Goal: Information Seeking & Learning: Learn about a topic

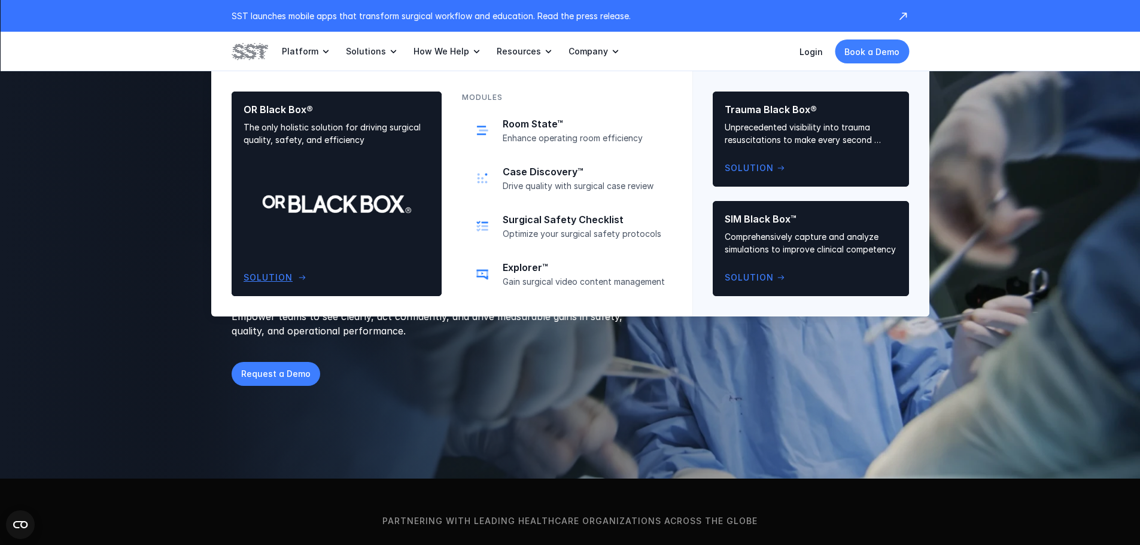
click at [340, 190] on div "OR Black Box® The only holistic solution for driving surgical quality, safety, …" at bounding box center [337, 194] width 186 height 181
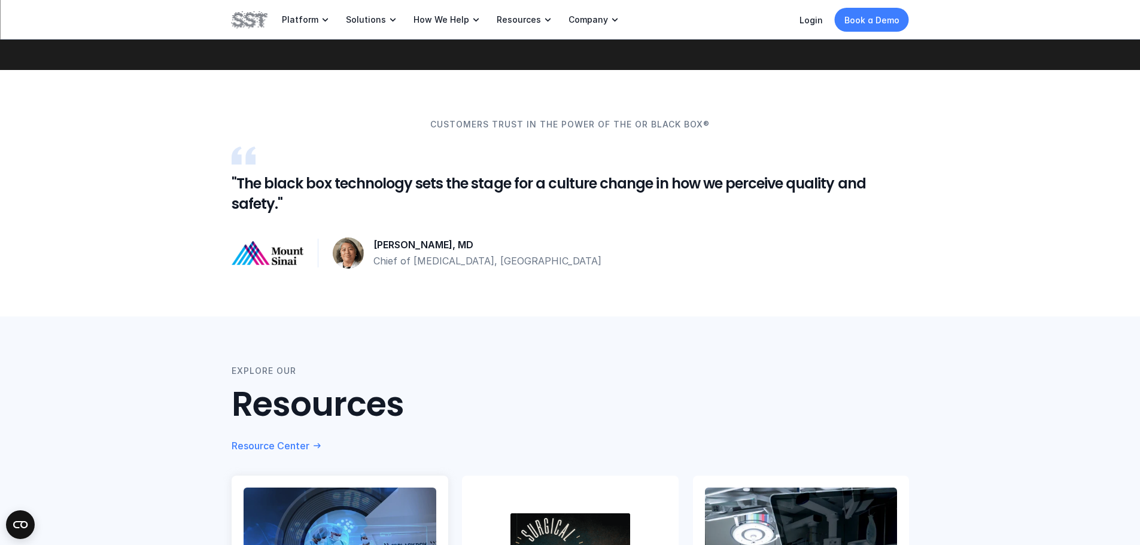
scroll to position [1795, 0]
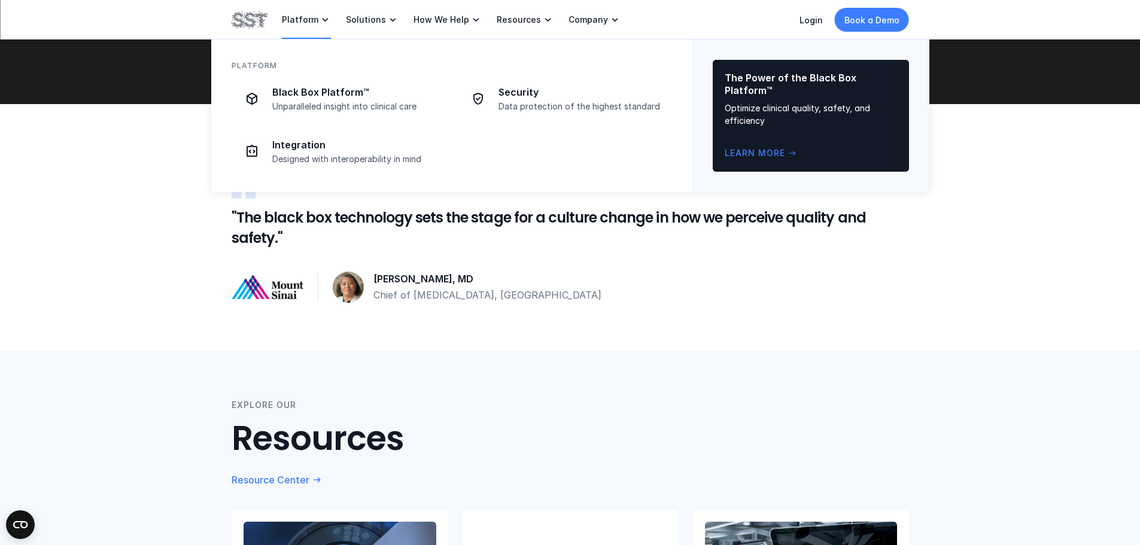
click at [314, 21] on p "Platform" at bounding box center [300, 19] width 36 height 11
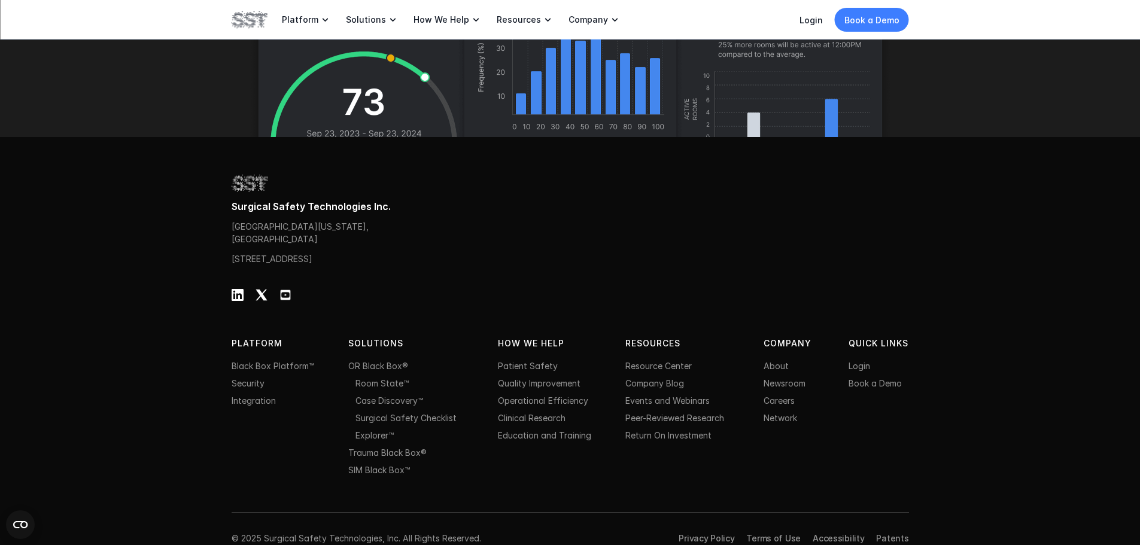
scroll to position [3770, 0]
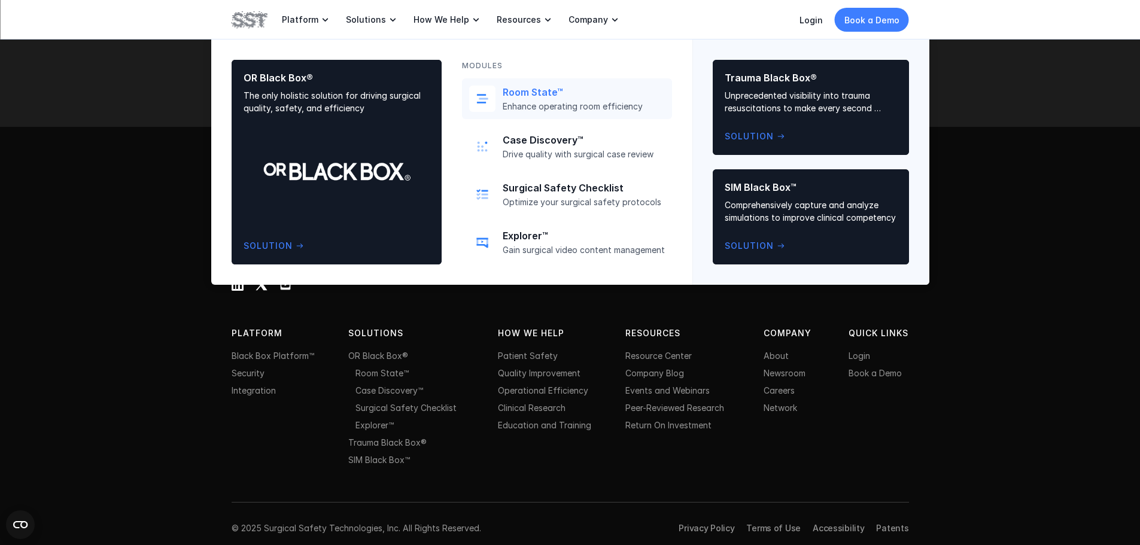
click at [513, 100] on div "Room State™ Enhance operating room efficiency" at bounding box center [584, 99] width 162 height 26
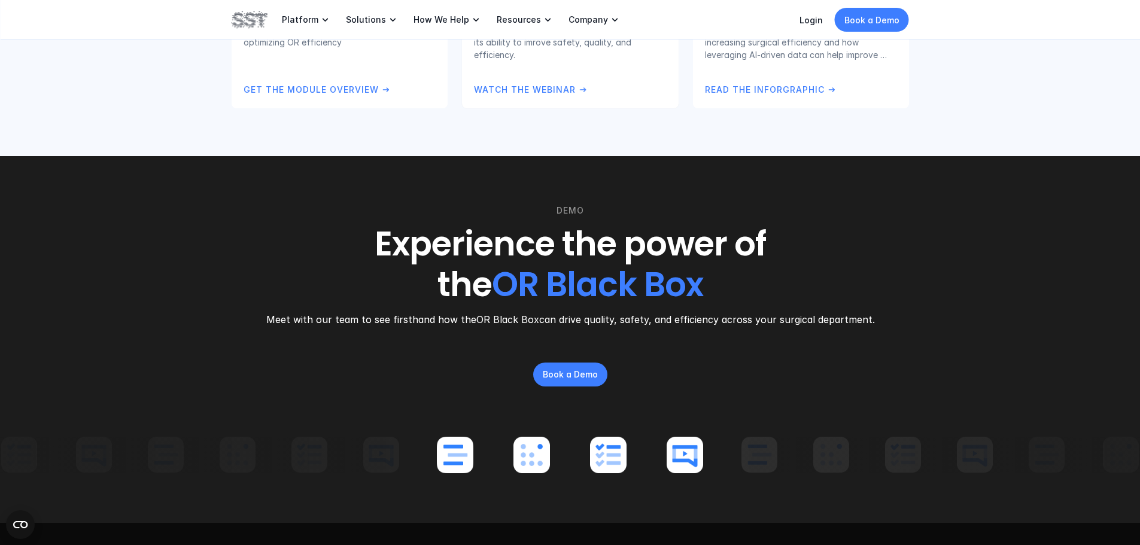
scroll to position [3770, 0]
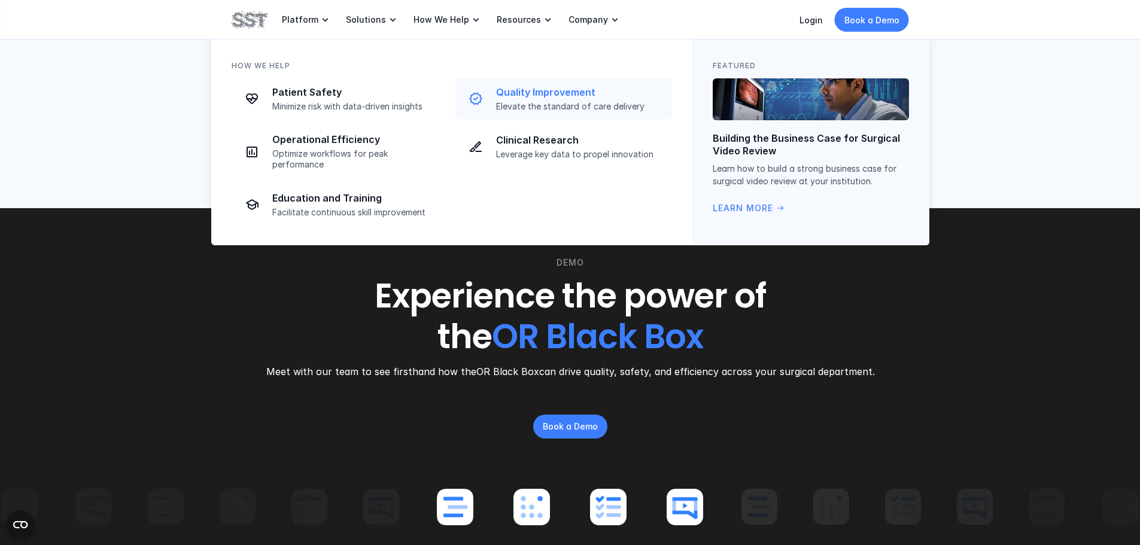
click at [552, 86] on p "Quality Improvement" at bounding box center [580, 92] width 169 height 13
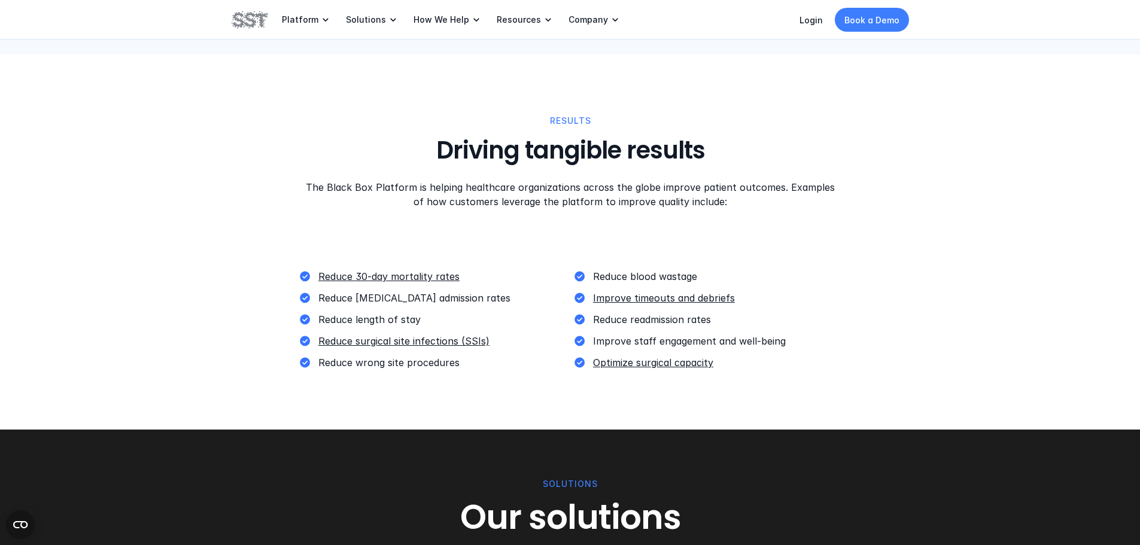
scroll to position [1562, 0]
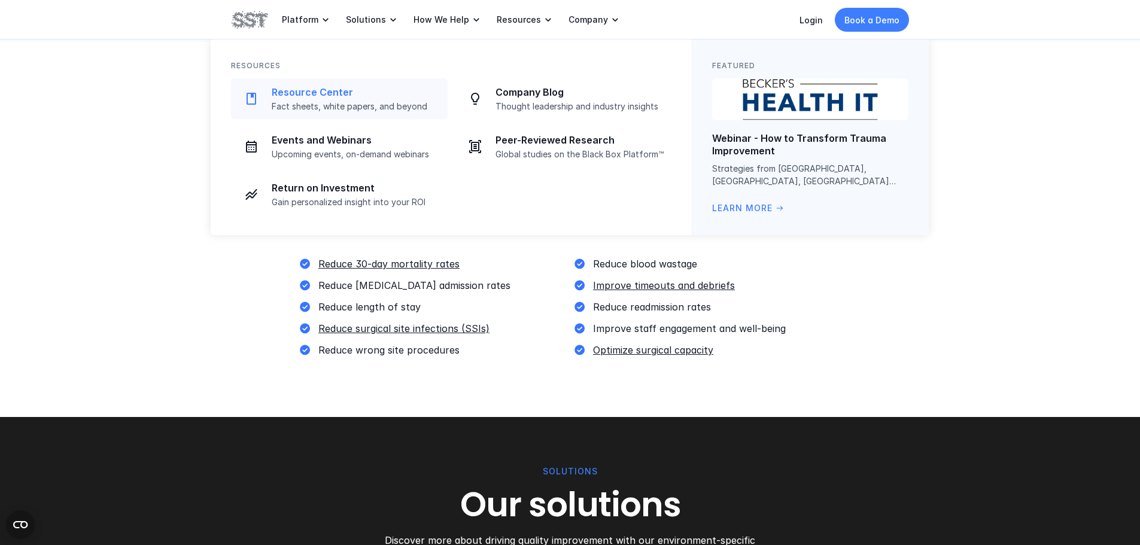
click at [355, 98] on p "Resource Center" at bounding box center [356, 92] width 169 height 13
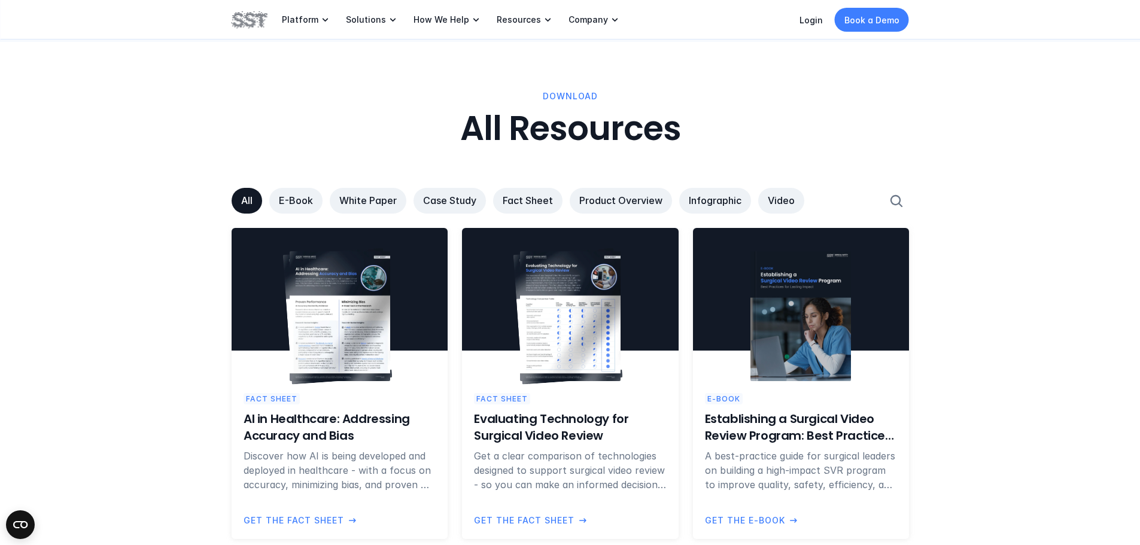
scroll to position [718, 0]
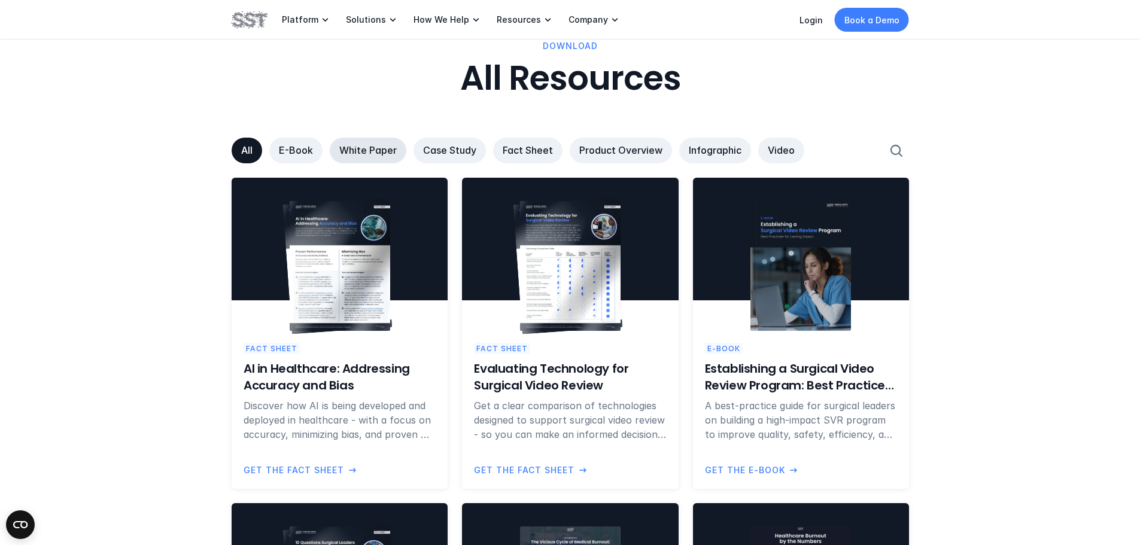
click at [388, 151] on p "White Paper" at bounding box center [367, 150] width 57 height 13
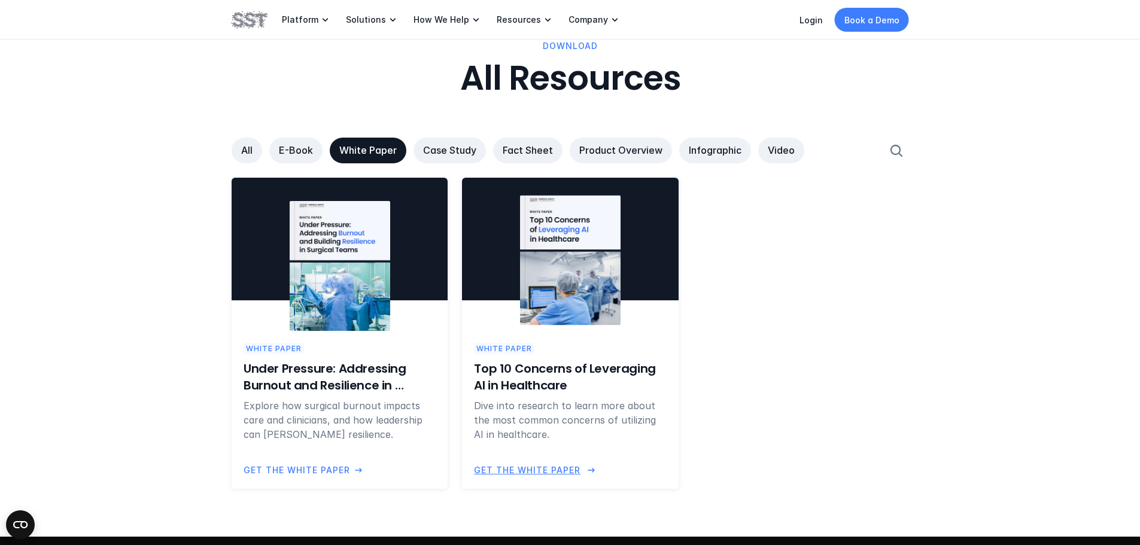
click at [580, 324] on img at bounding box center [569, 261] width 101 height 130
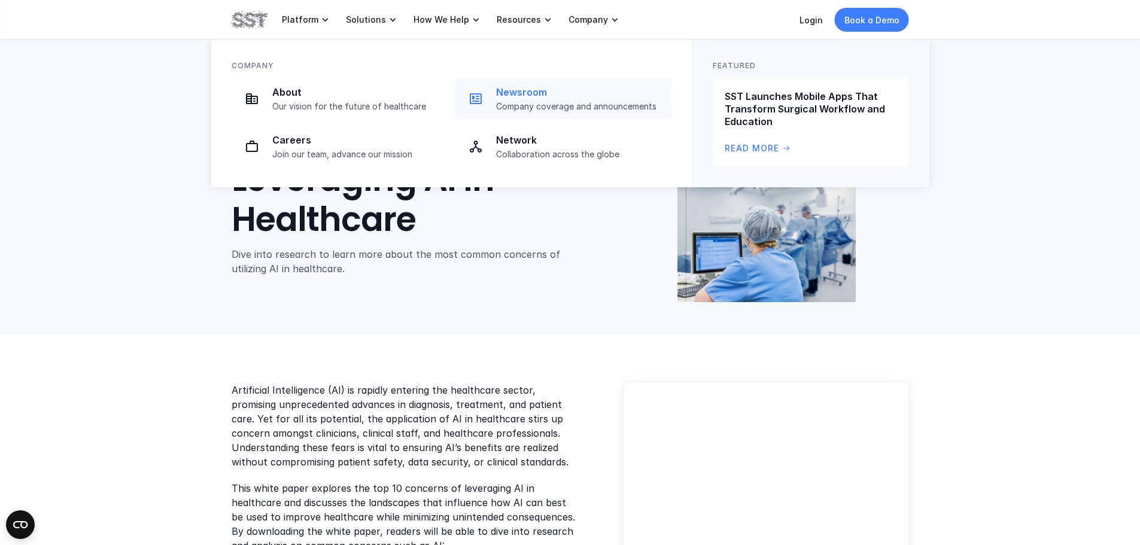
click at [582, 113] on link "Newsroom Company coverage and announcements" at bounding box center [563, 98] width 217 height 41
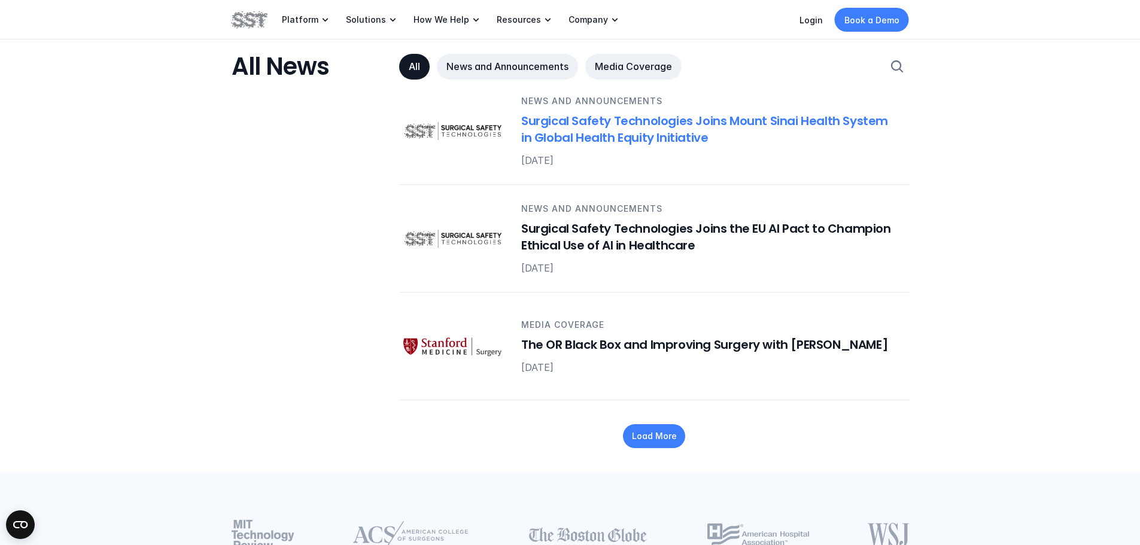
scroll to position [1496, 0]
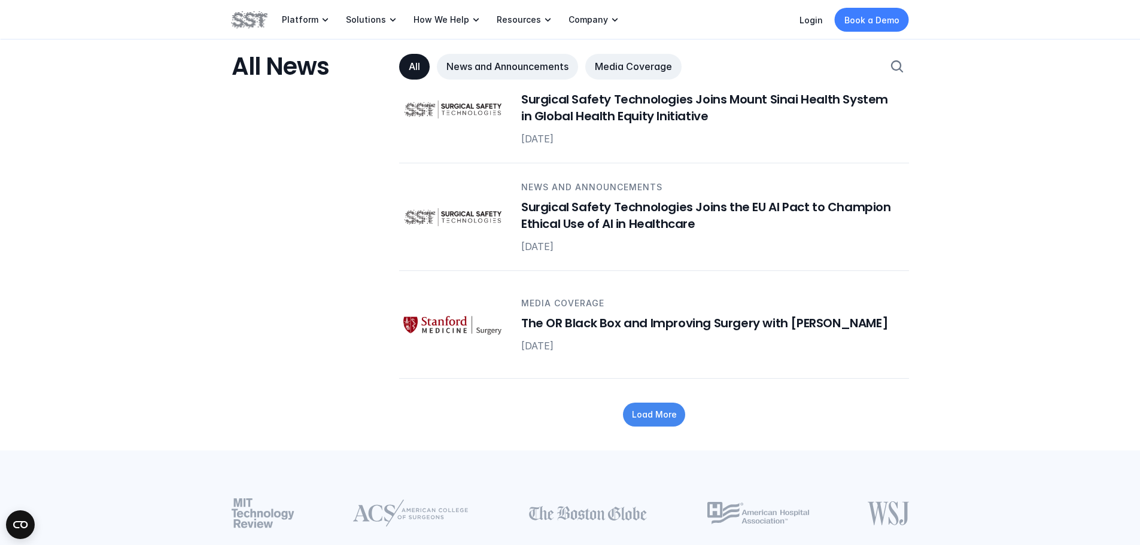
click at [650, 413] on div "Load More" at bounding box center [654, 415] width 62 height 24
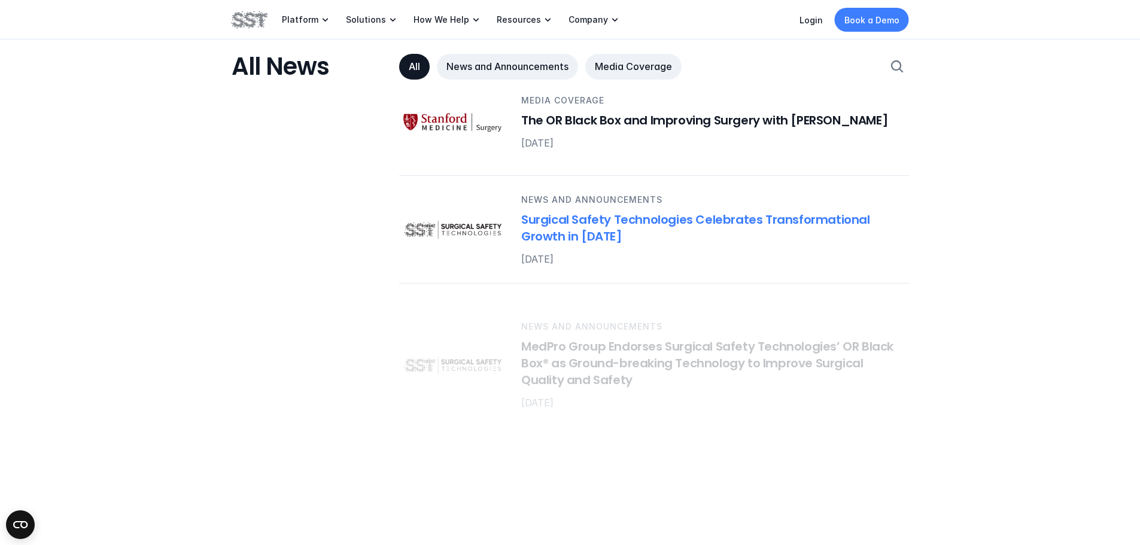
scroll to position [1735, 0]
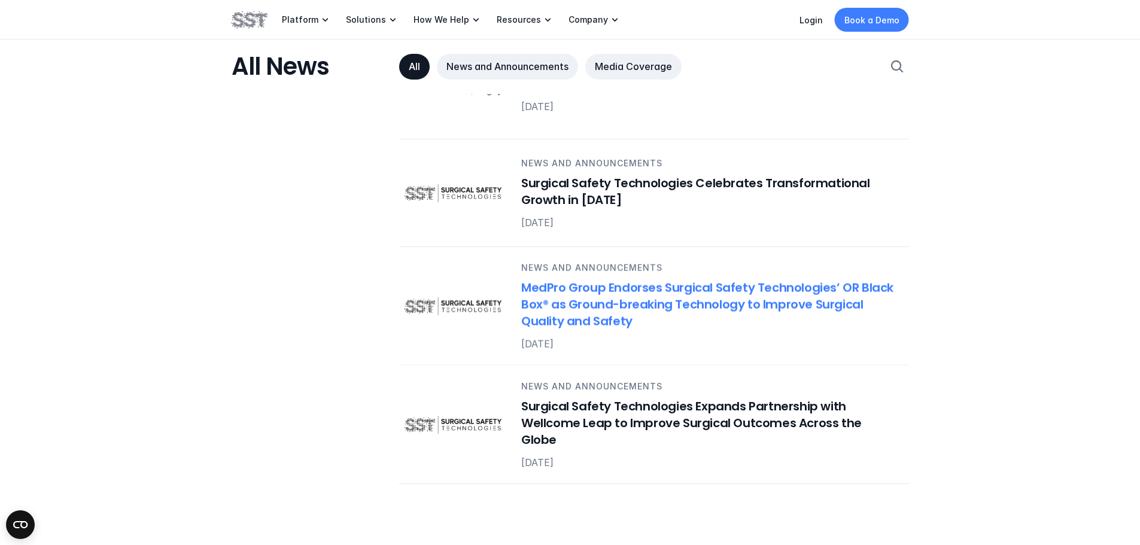
click at [595, 320] on div "News and Announcements MedPro Group Endorses Surgical Safety Technologies’ OR B…" at bounding box center [708, 306] width 402 height 90
